Goal: Information Seeking & Learning: Learn about a topic

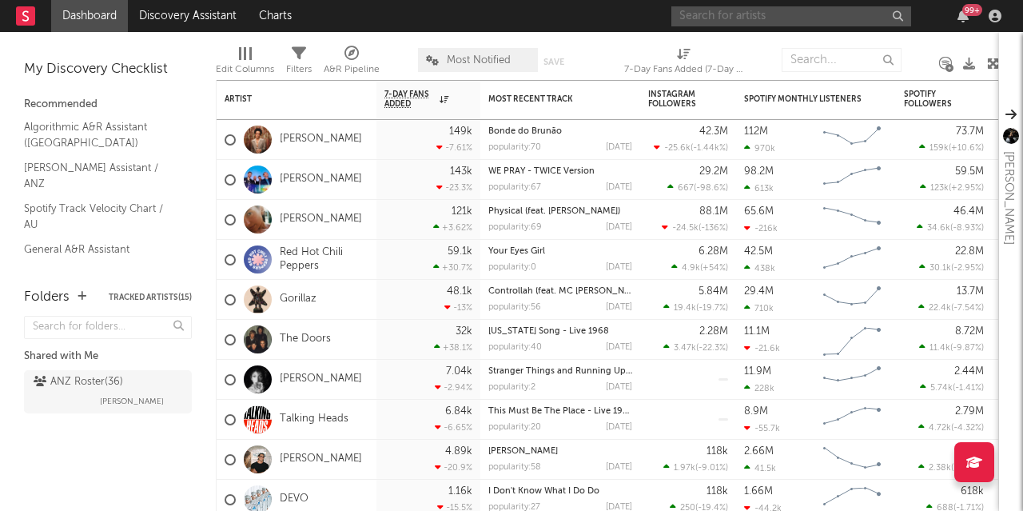
click at [694, 15] on input "text" at bounding box center [791, 16] width 240 height 20
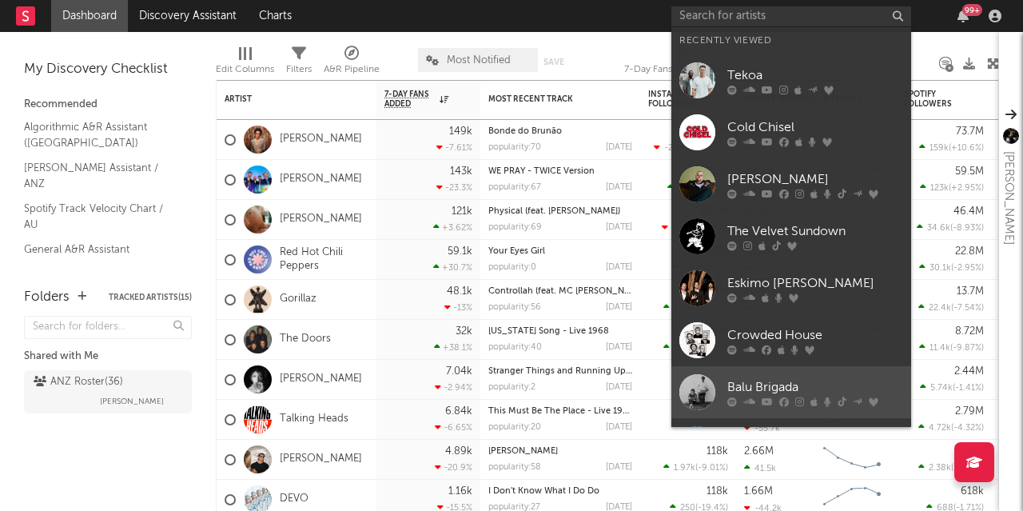
click at [754, 386] on div "Balu Brigada" at bounding box center [815, 386] width 176 height 19
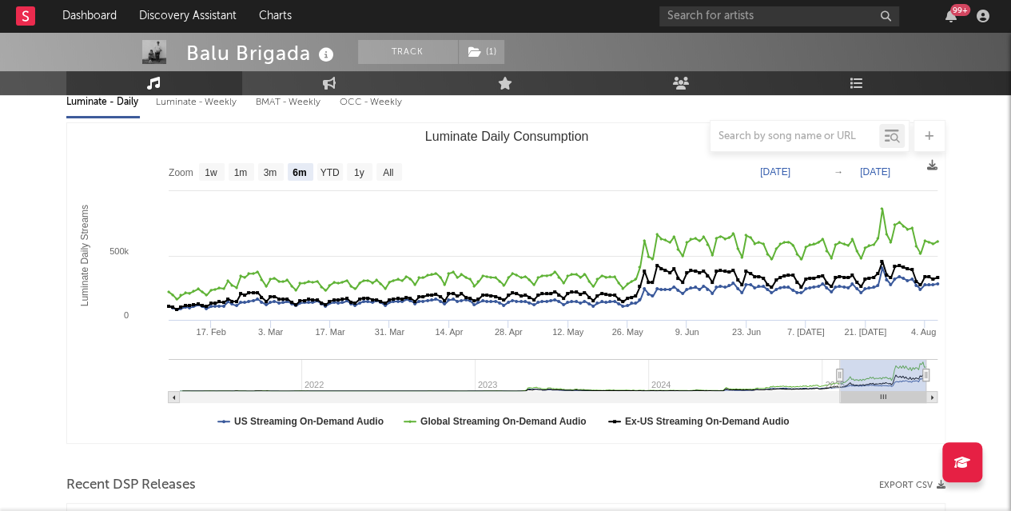
scroll to position [195, 0]
click at [359, 170] on text "1y" at bounding box center [358, 171] width 10 height 11
select select "1y"
type input "[DATE]"
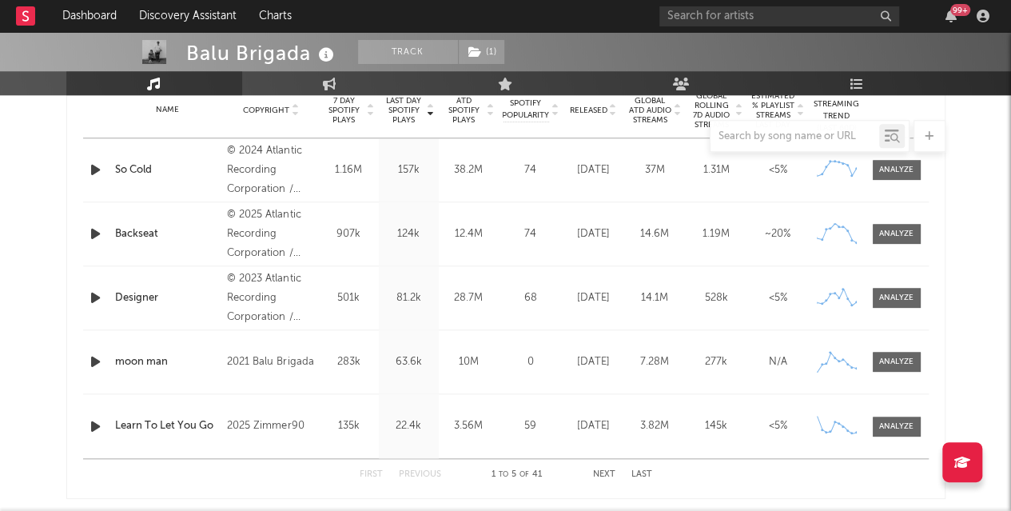
scroll to position [661, 0]
click at [687, 14] on input "text" at bounding box center [779, 16] width 240 height 20
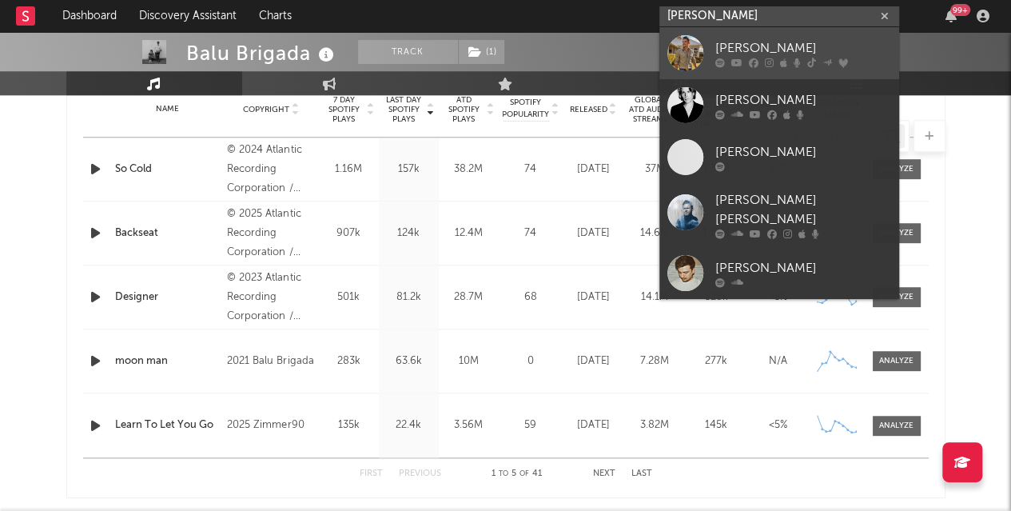
type input "[PERSON_NAME]"
click at [748, 49] on div "[PERSON_NAME]" at bounding box center [803, 47] width 176 height 19
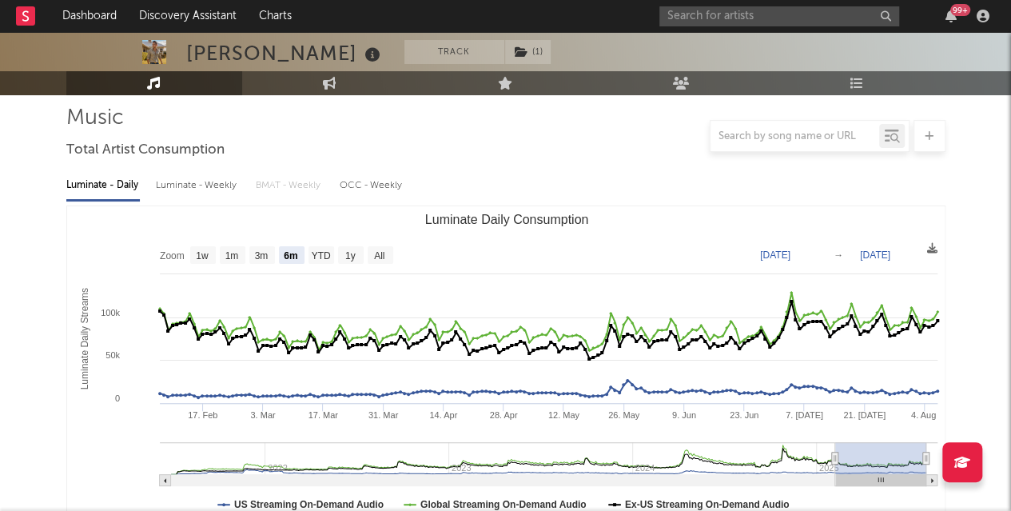
scroll to position [168, 0]
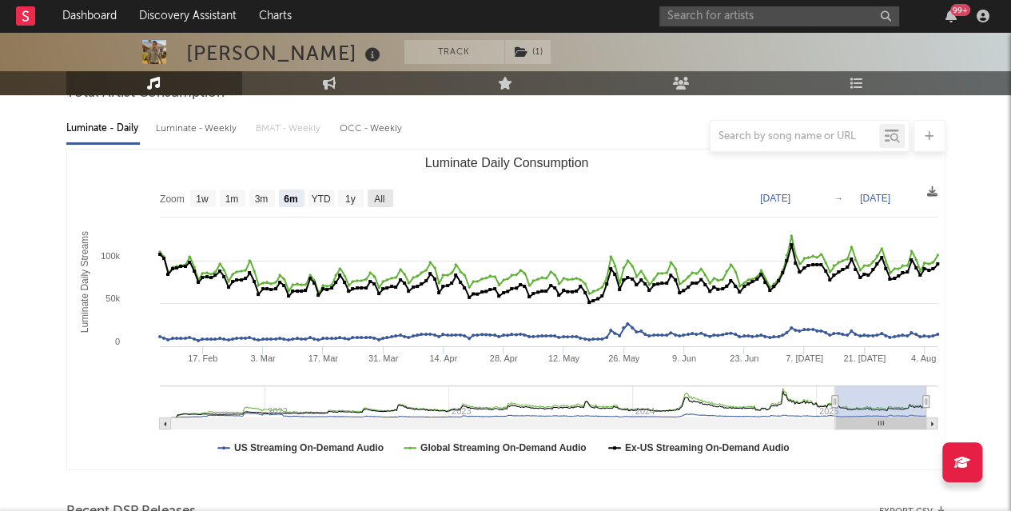
click at [379, 195] on text "All" at bounding box center [379, 198] width 10 height 11
select select "All"
type input "[DATE]"
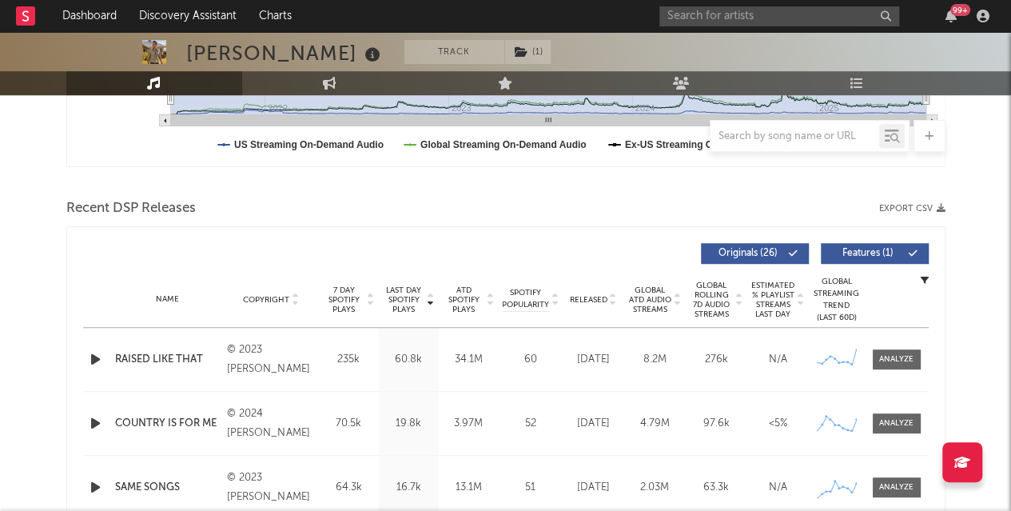
scroll to position [470, 0]
click at [687, 12] on input "text" at bounding box center [779, 16] width 240 height 20
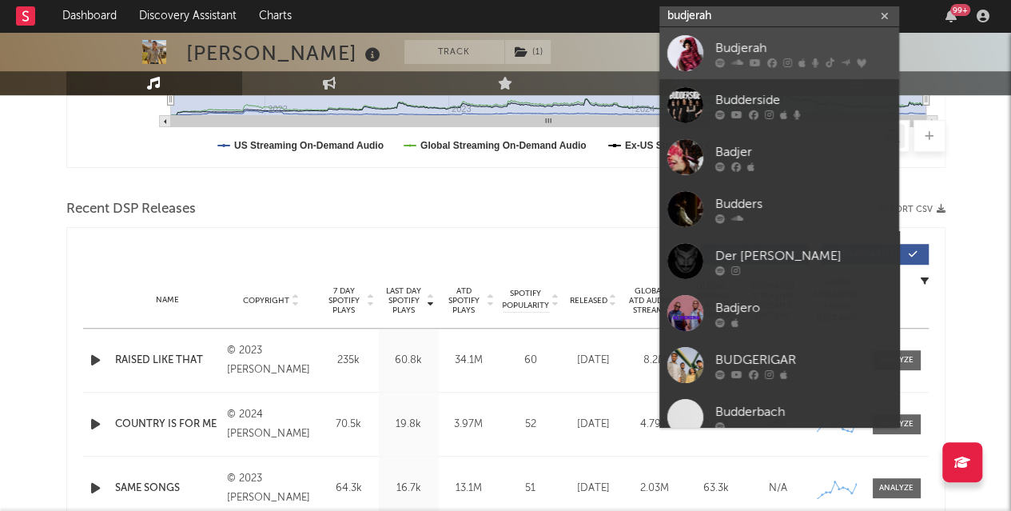
type input "budjerah"
click at [724, 51] on div "Budjerah" at bounding box center [803, 47] width 176 height 19
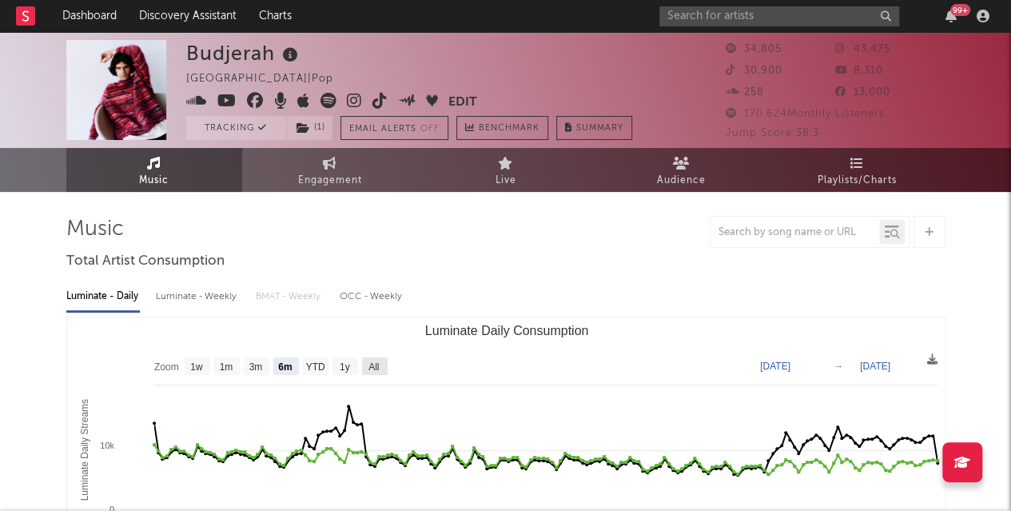
click at [376, 364] on text "All" at bounding box center [373, 366] width 10 height 11
select select "All"
type input "[DATE]"
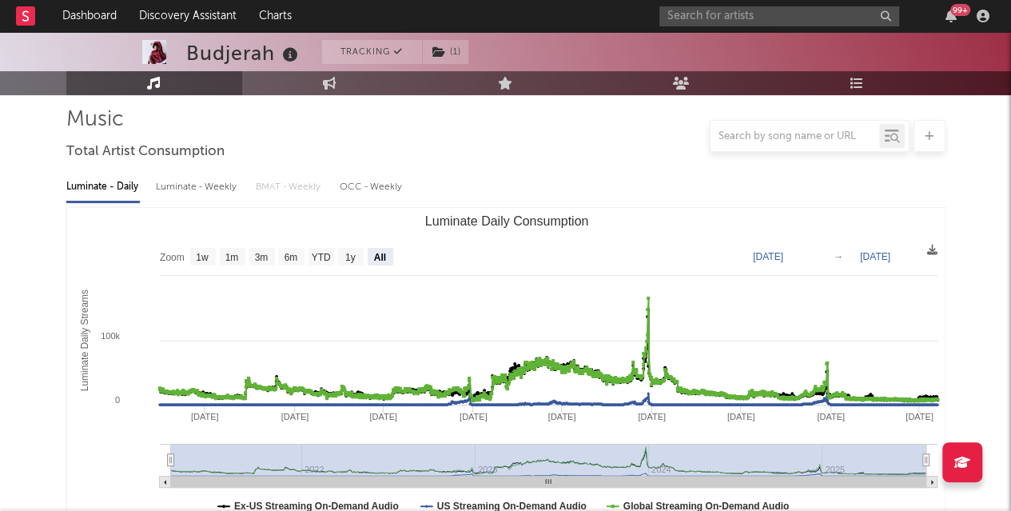
scroll to position [109, 0]
